Goal: Navigation & Orientation: Find specific page/section

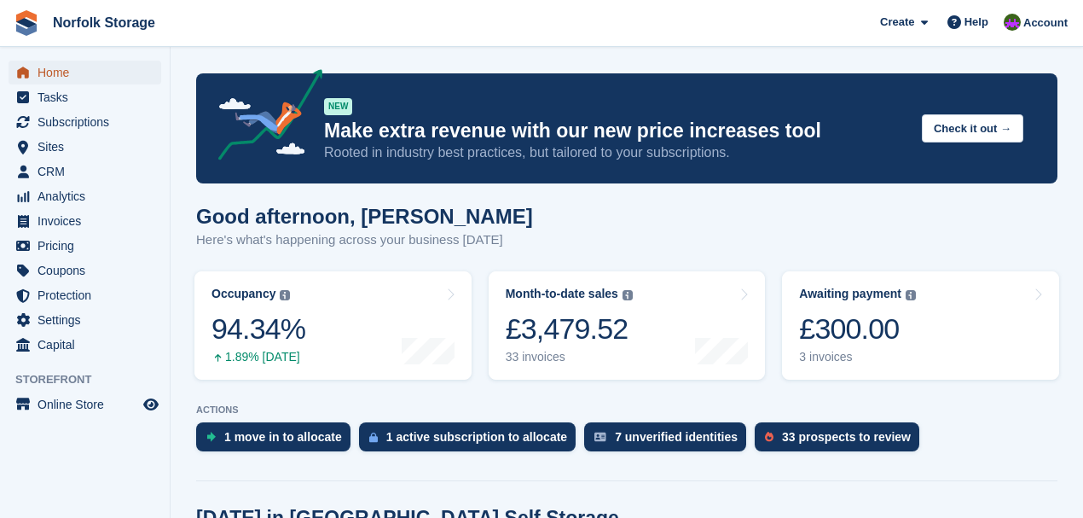
scroll to position [447, 0]
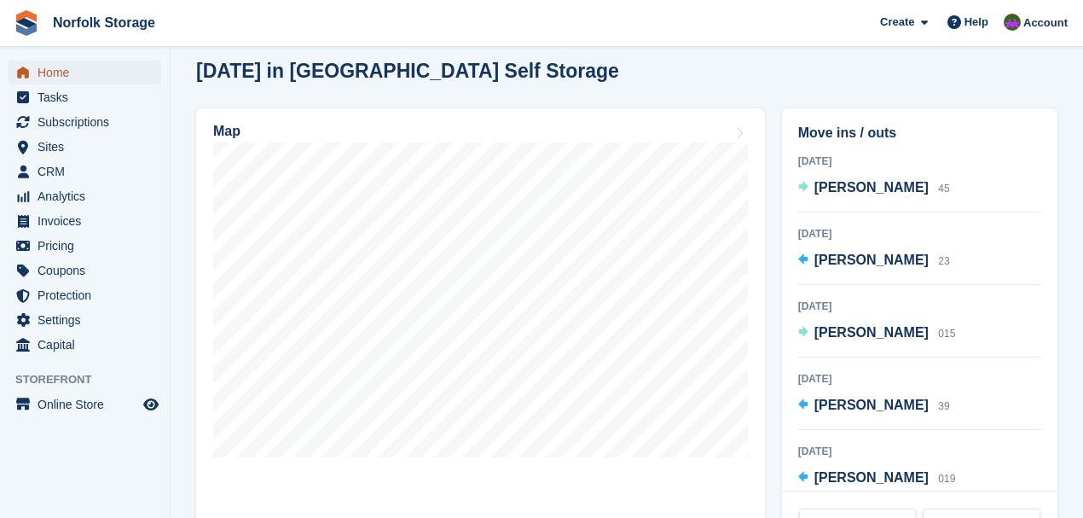
click at [65, 72] on span "Home" at bounding box center [89, 73] width 102 height 24
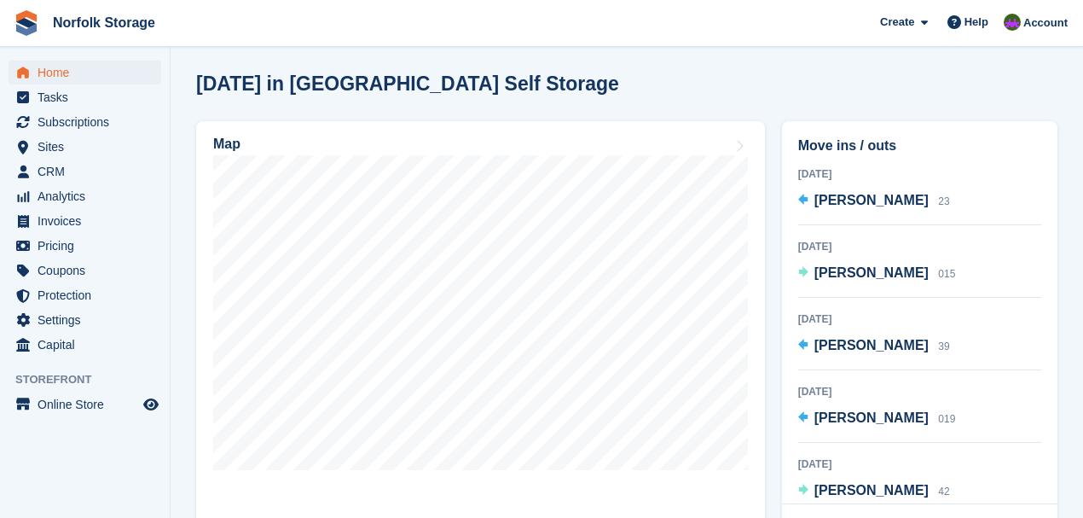
scroll to position [512, 0]
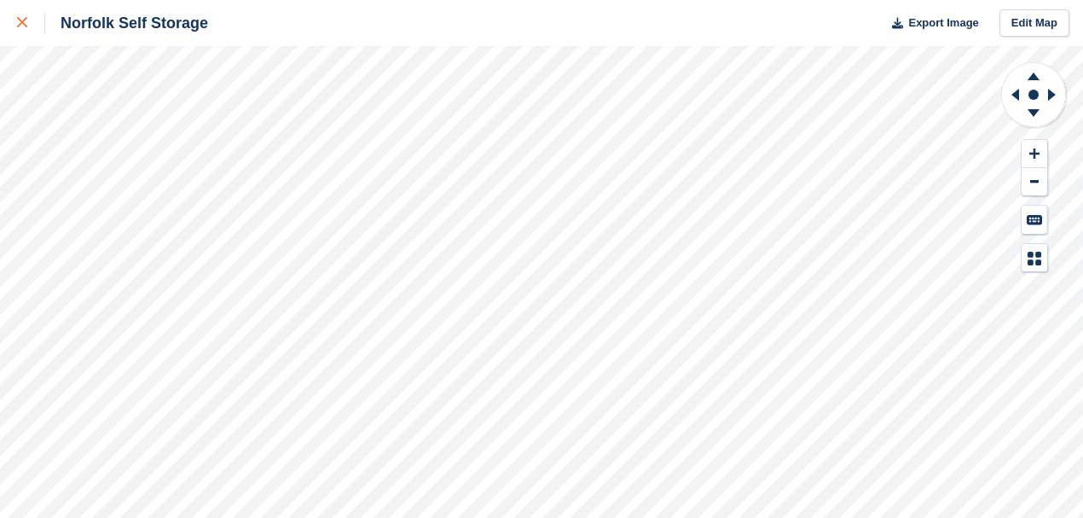
click at [27, 24] on div at bounding box center [31, 23] width 28 height 20
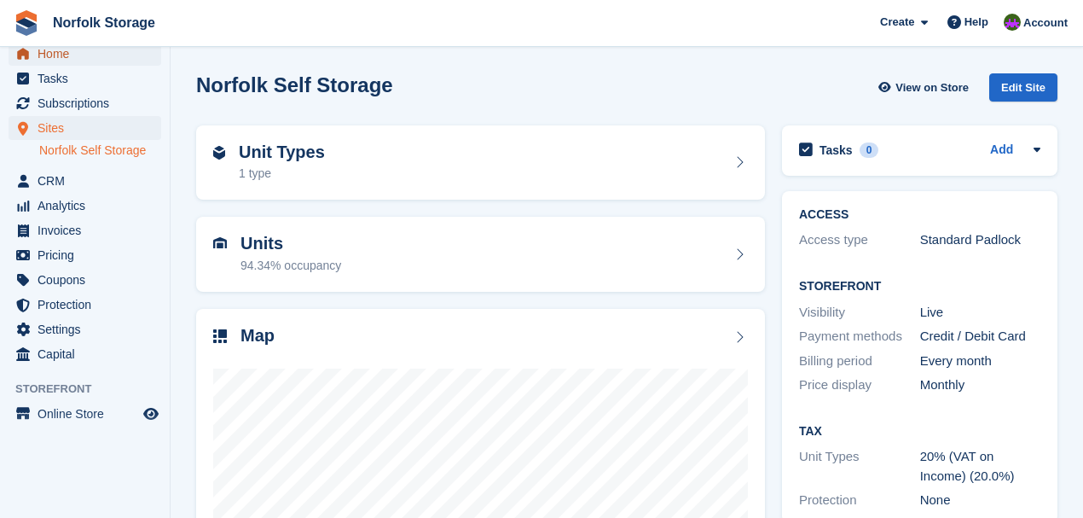
click at [75, 54] on span "Home" at bounding box center [89, 54] width 102 height 24
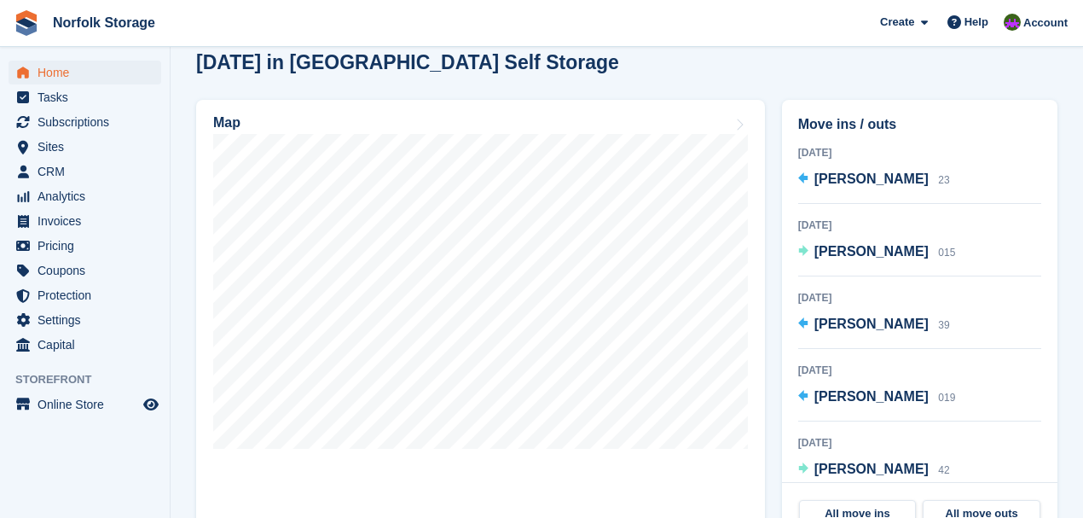
scroll to position [455, 0]
click at [41, 74] on span "Home" at bounding box center [89, 73] width 102 height 24
